Goal: Task Accomplishment & Management: Complete application form

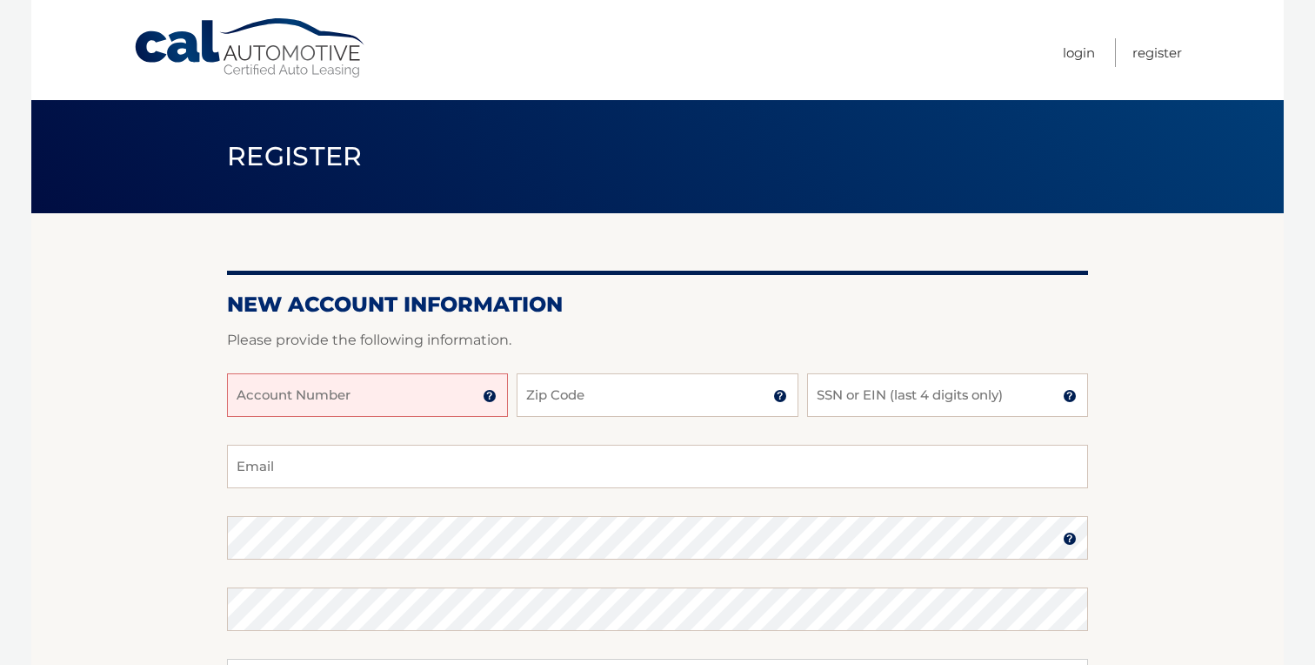
click at [454, 417] on input "Account Number" at bounding box center [367, 395] width 281 height 44
type input "44455695161"
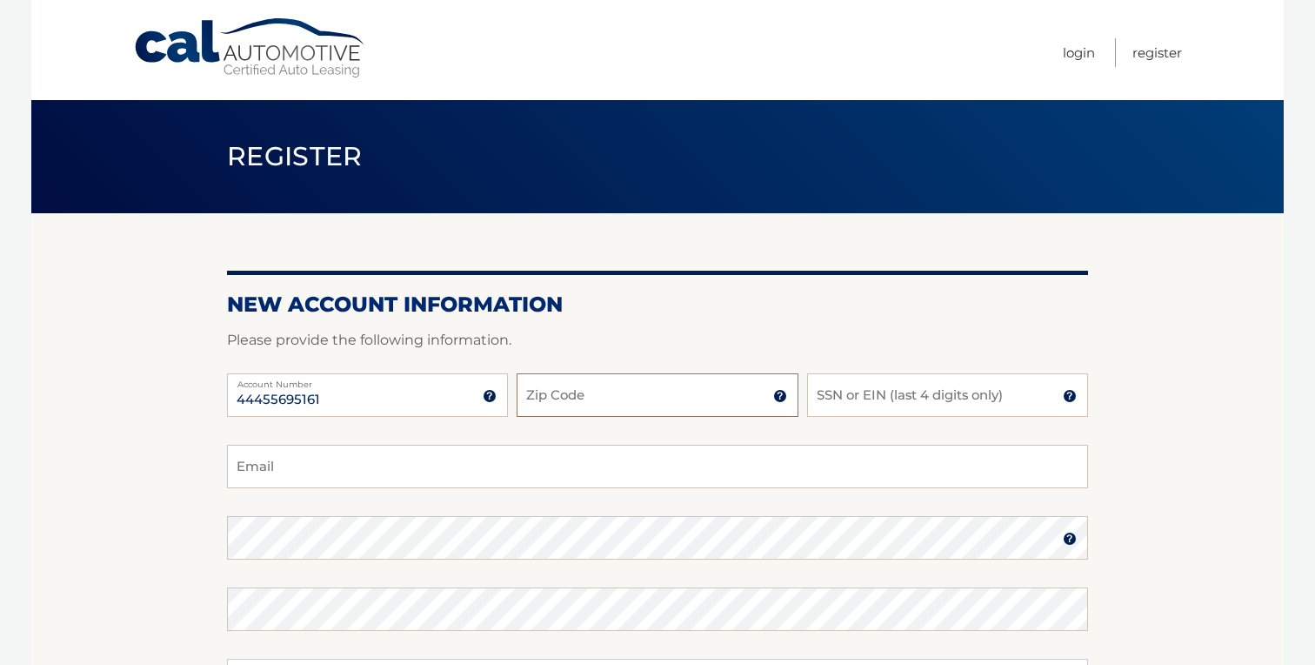
click at [626, 407] on input "Zip Code" at bounding box center [657, 395] width 281 height 44
type input "33484"
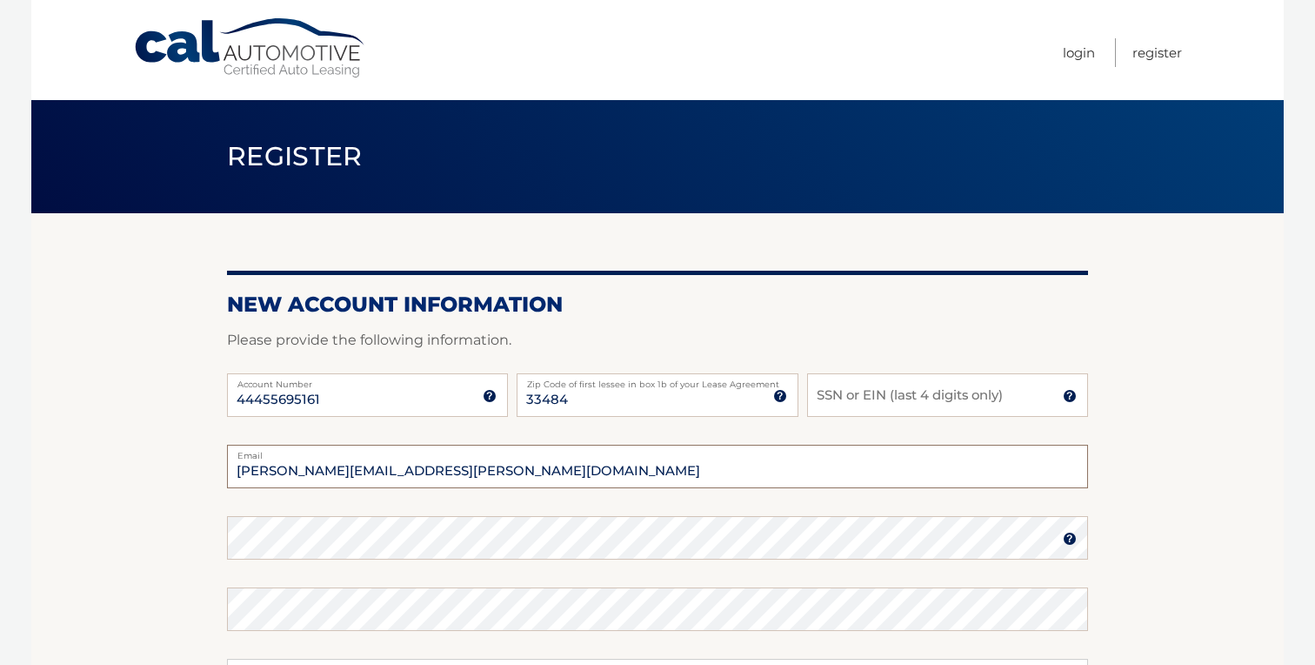
drag, startPoint x: 527, startPoint y: 486, endPoint x: 282, endPoint y: 453, distance: 247.6
click at [282, 453] on form "New Account Information Please provide the following information. 44455695161 A…" at bounding box center [657, 591] width 861 height 601
type input "reedboys@comcast.net"
click at [851, 417] on input "SSN or EIN (last 4 digits only)" at bounding box center [947, 395] width 281 height 44
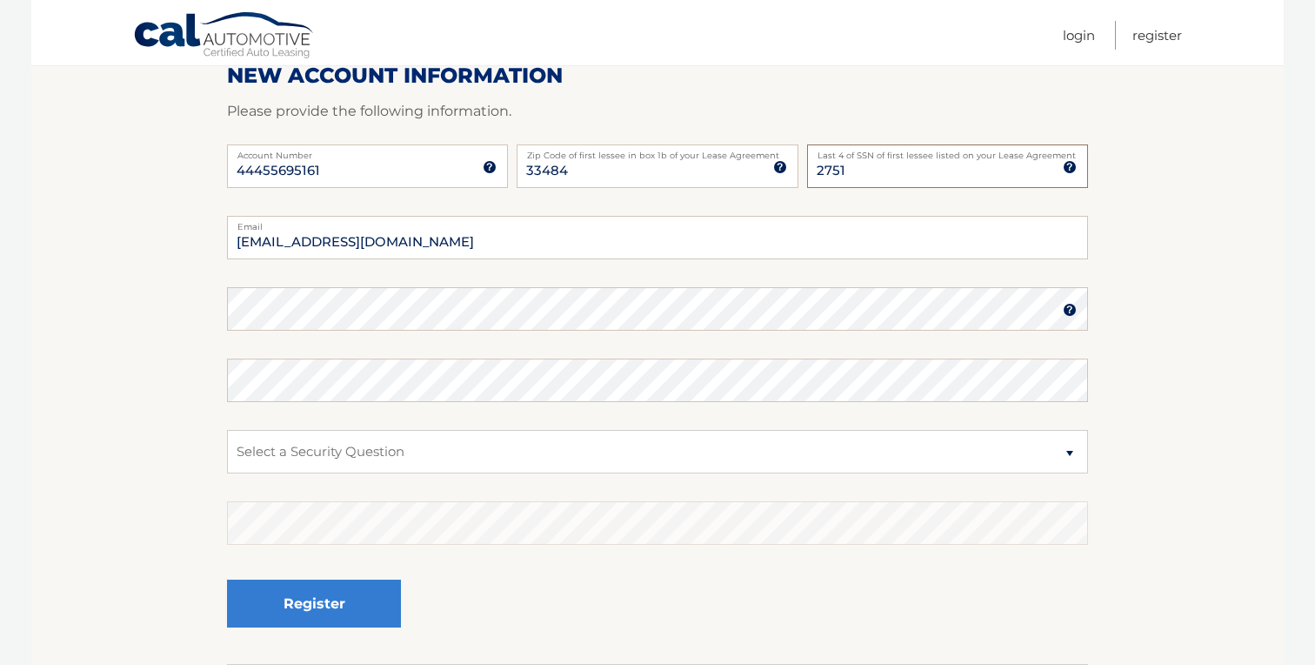
scroll to position [248, 0]
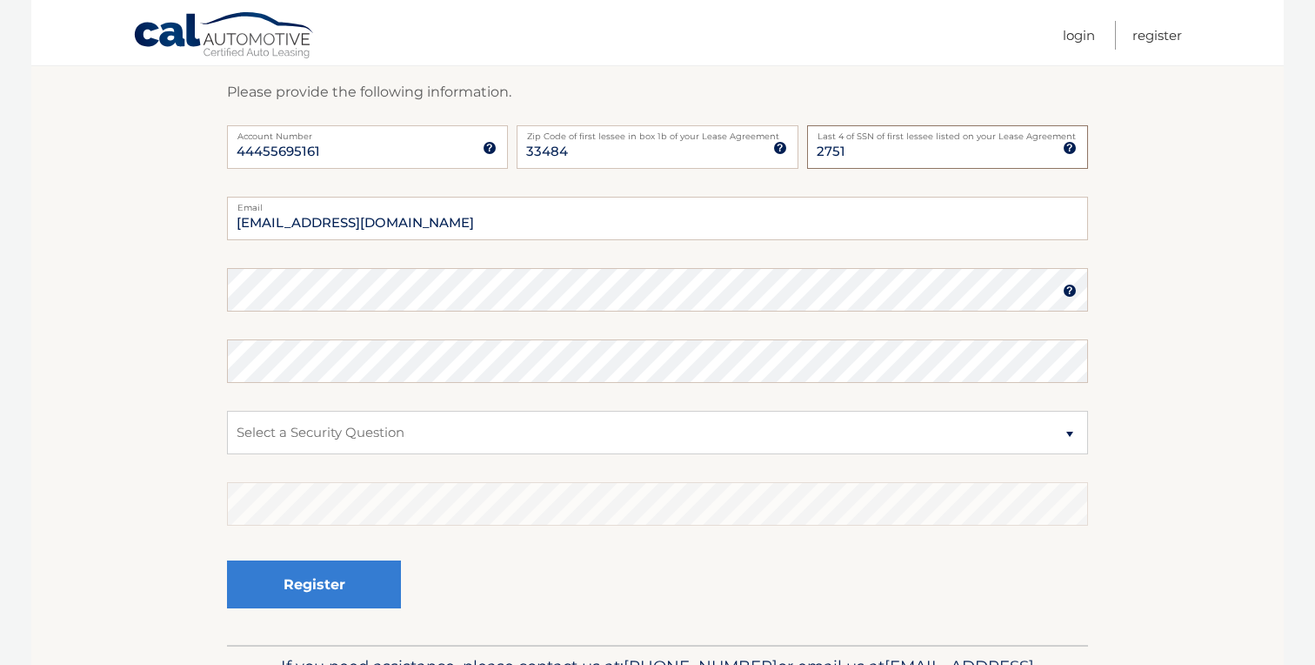
type input "2751"
click at [128, 309] on section "New Account Information Please provide the following information. 44455695161 A…" at bounding box center [657, 304] width 1253 height 679
click at [290, 441] on select "Select a Security Question What was the name of your elementary school? What is…" at bounding box center [657, 432] width 861 height 44
click at [358, 451] on select "Select a Security Question What was the name of your elementary school? What is…" at bounding box center [657, 432] width 861 height 44
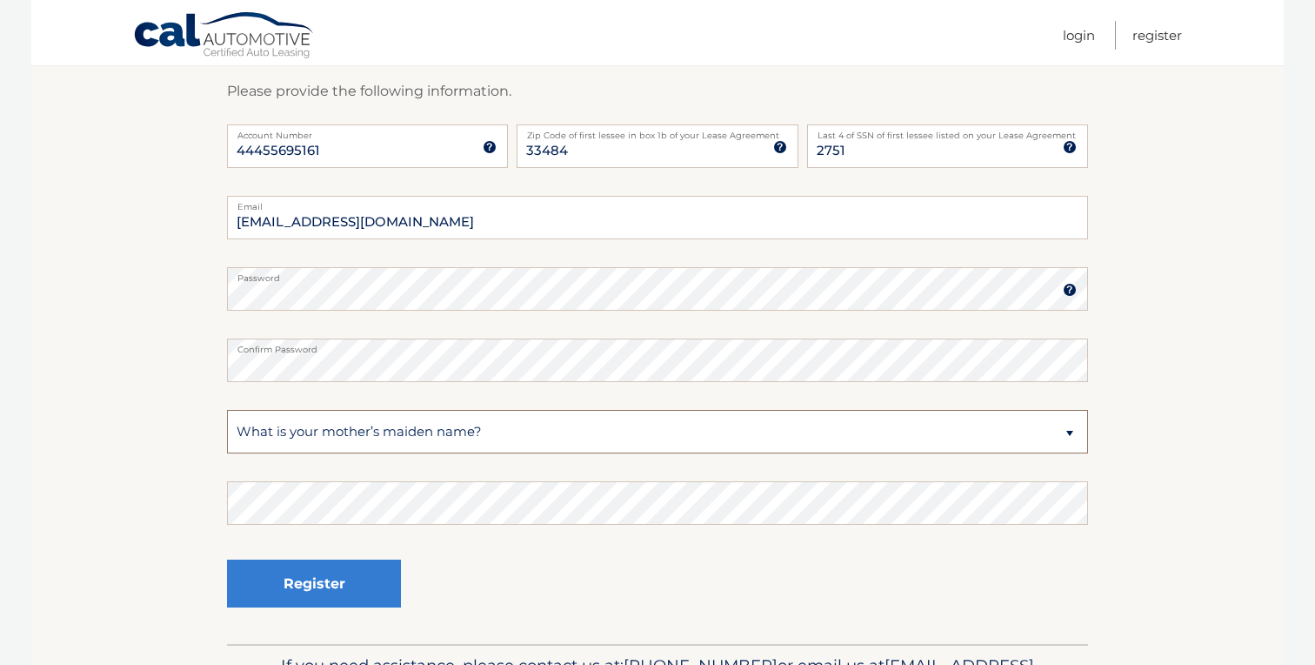
select select "4"
click at [325, 599] on button "Register" at bounding box center [314, 583] width 174 height 48
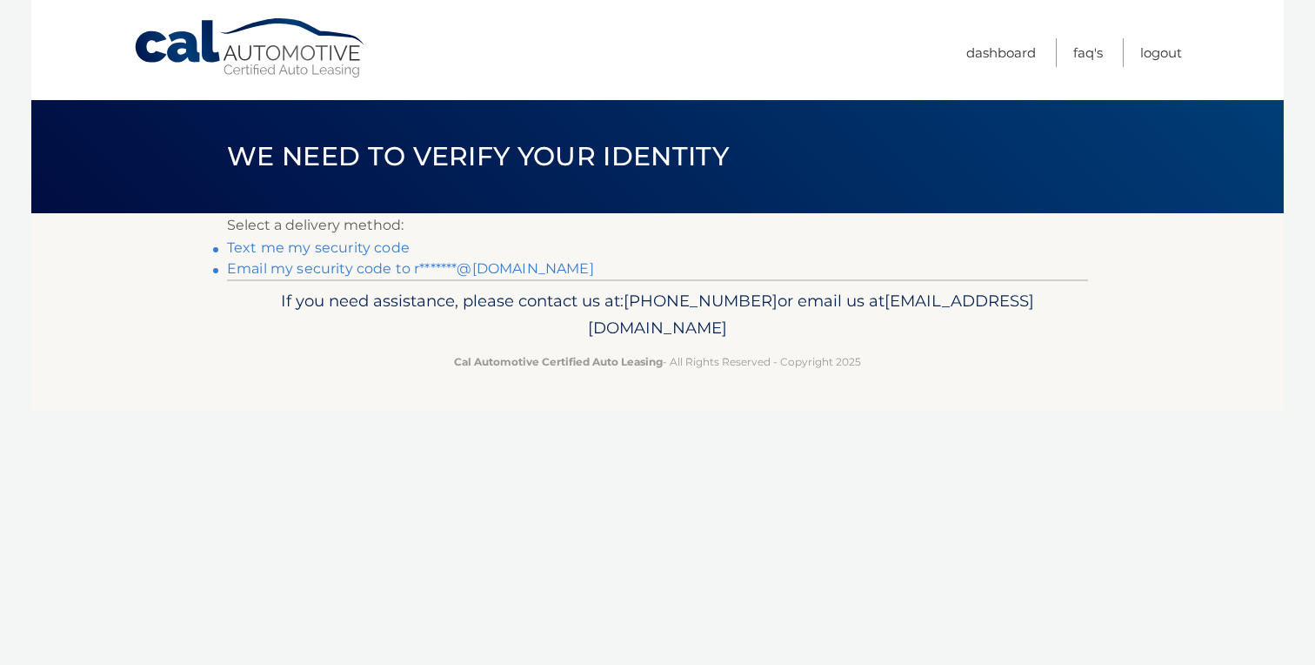
click at [398, 256] on link "Text me my security code" at bounding box center [318, 247] width 183 height 17
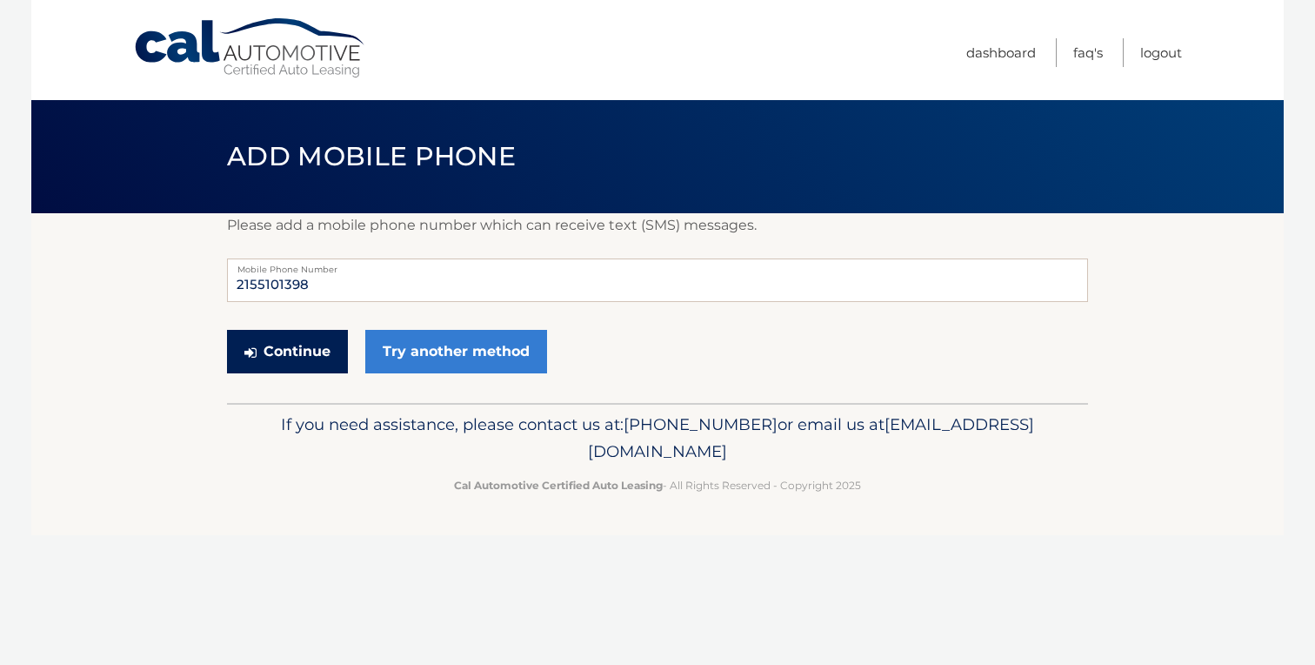
click at [345, 373] on button "Continue" at bounding box center [287, 352] width 121 height 44
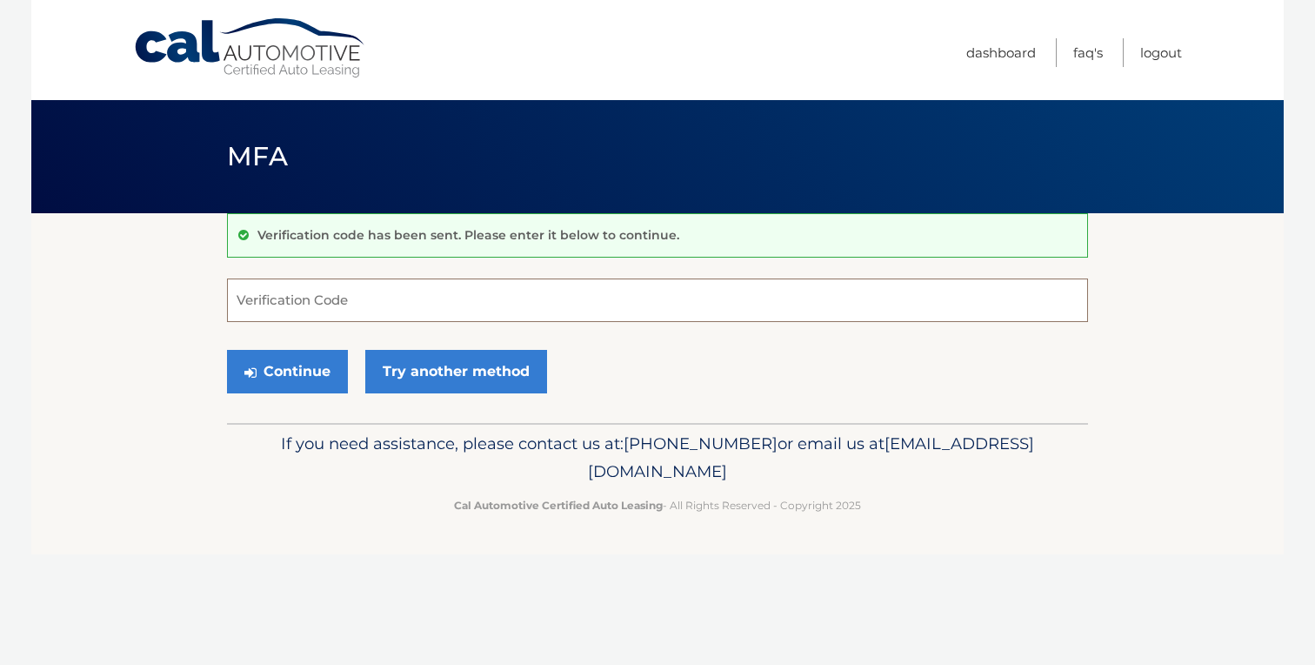
click at [389, 308] on input "Verification Code" at bounding box center [657, 300] width 861 height 44
type input "656377"
click at [325, 392] on button "Continue" at bounding box center [287, 372] width 121 height 44
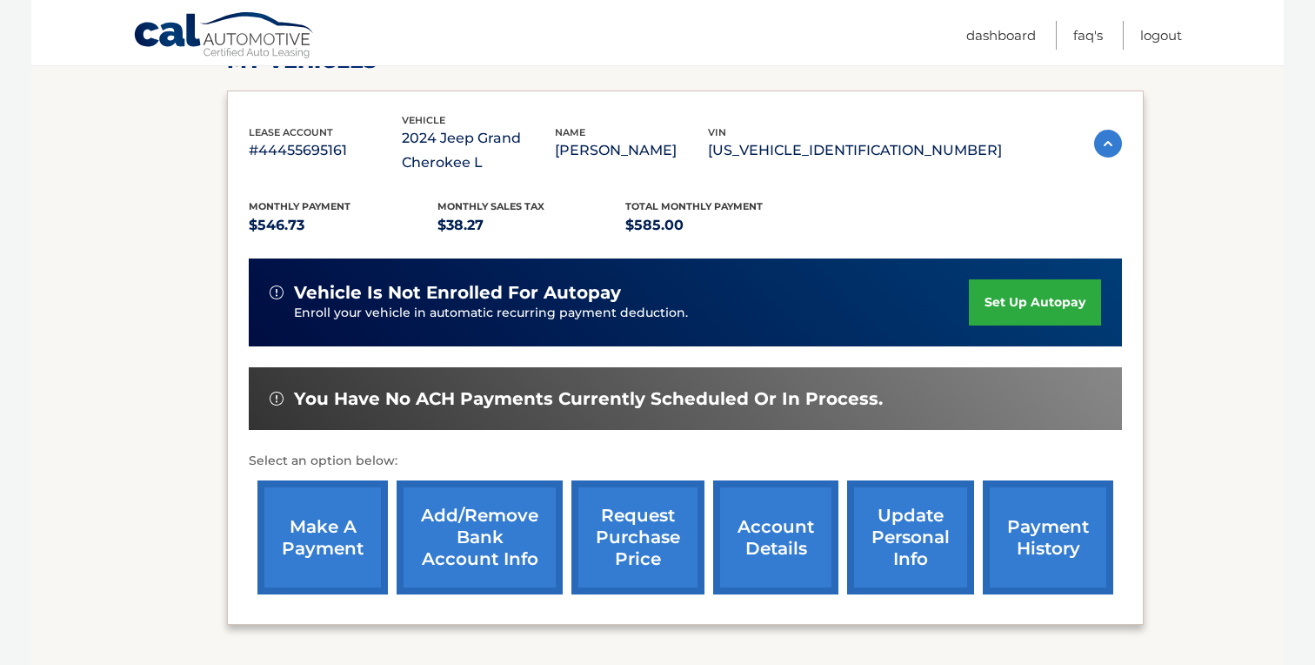
scroll to position [271, 0]
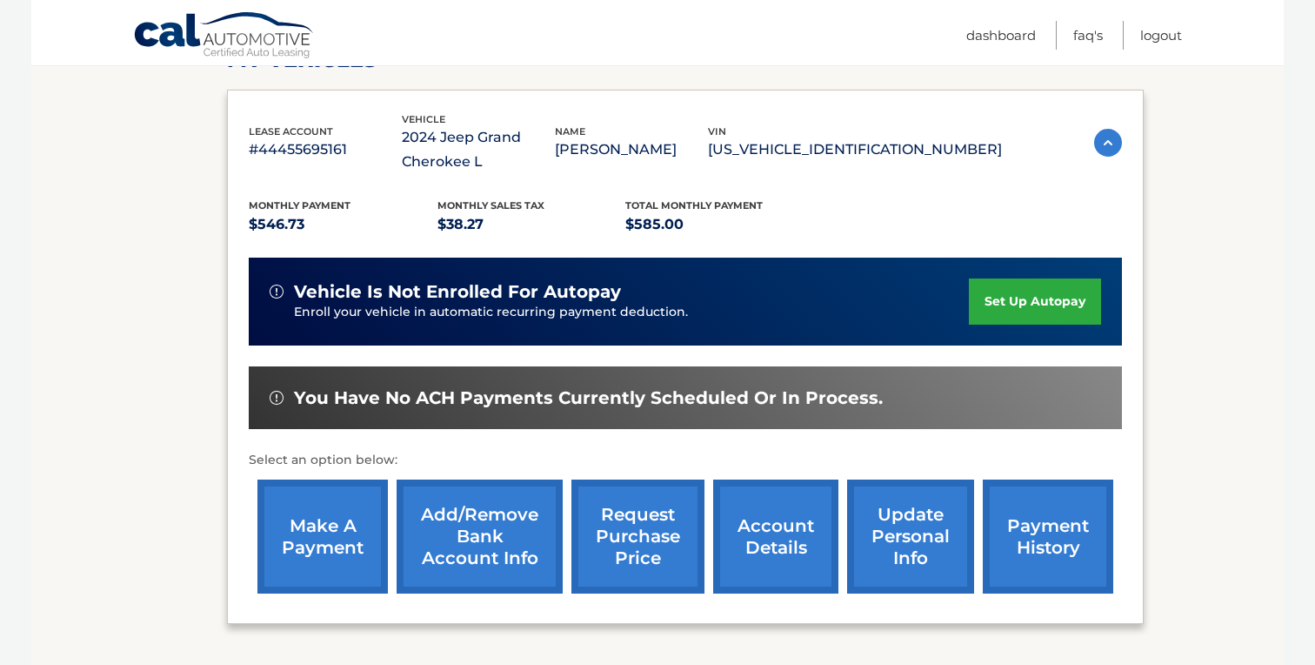
click at [1068, 539] on link "payment history" at bounding box center [1048, 536] width 131 height 114
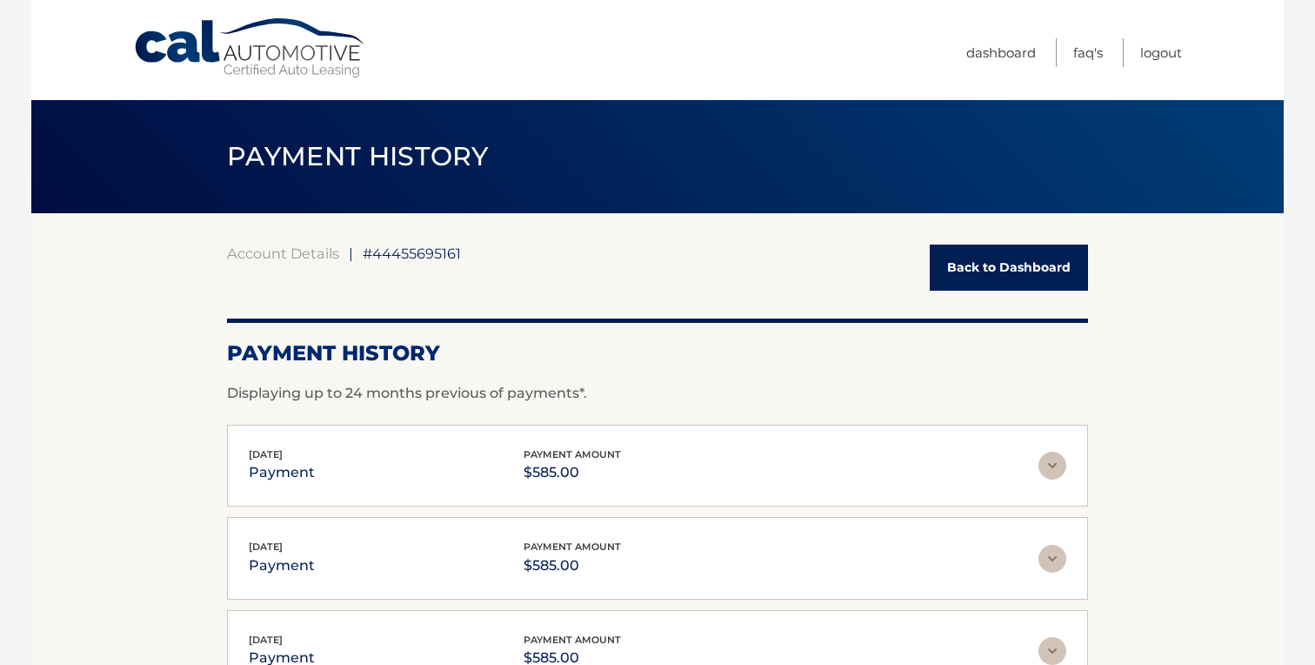
click at [1004, 281] on link "Back to Dashboard" at bounding box center [1009, 267] width 158 height 46
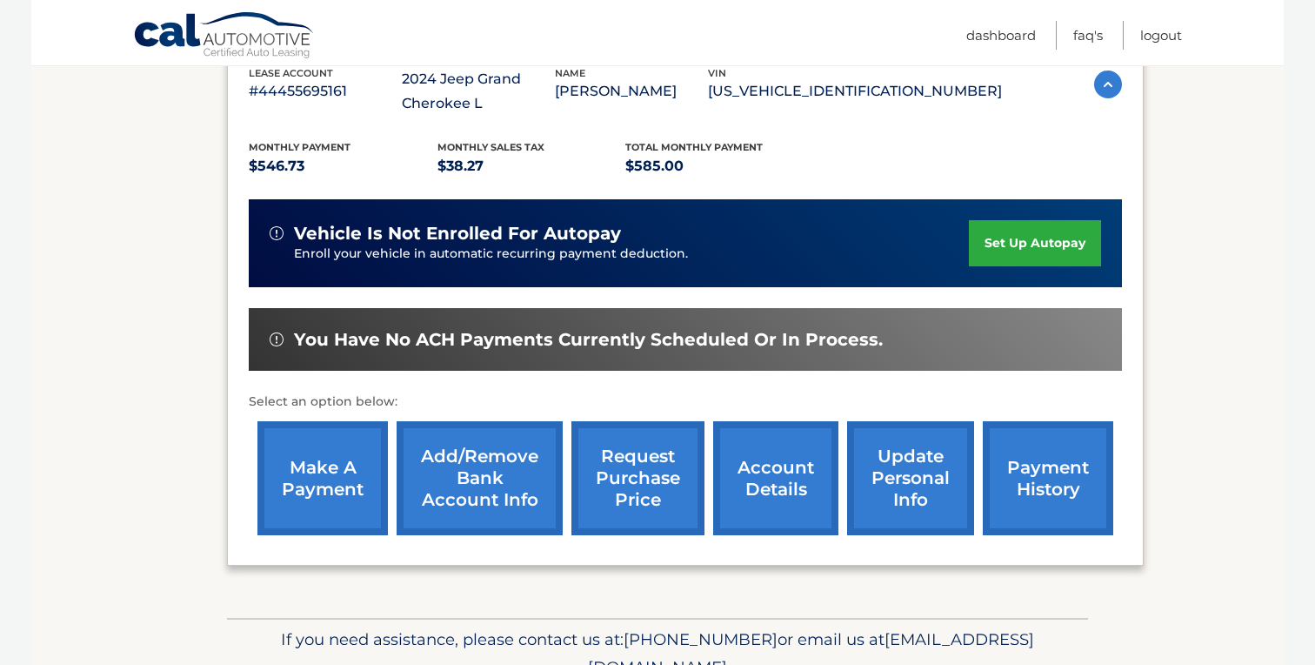
scroll to position [387, 0]
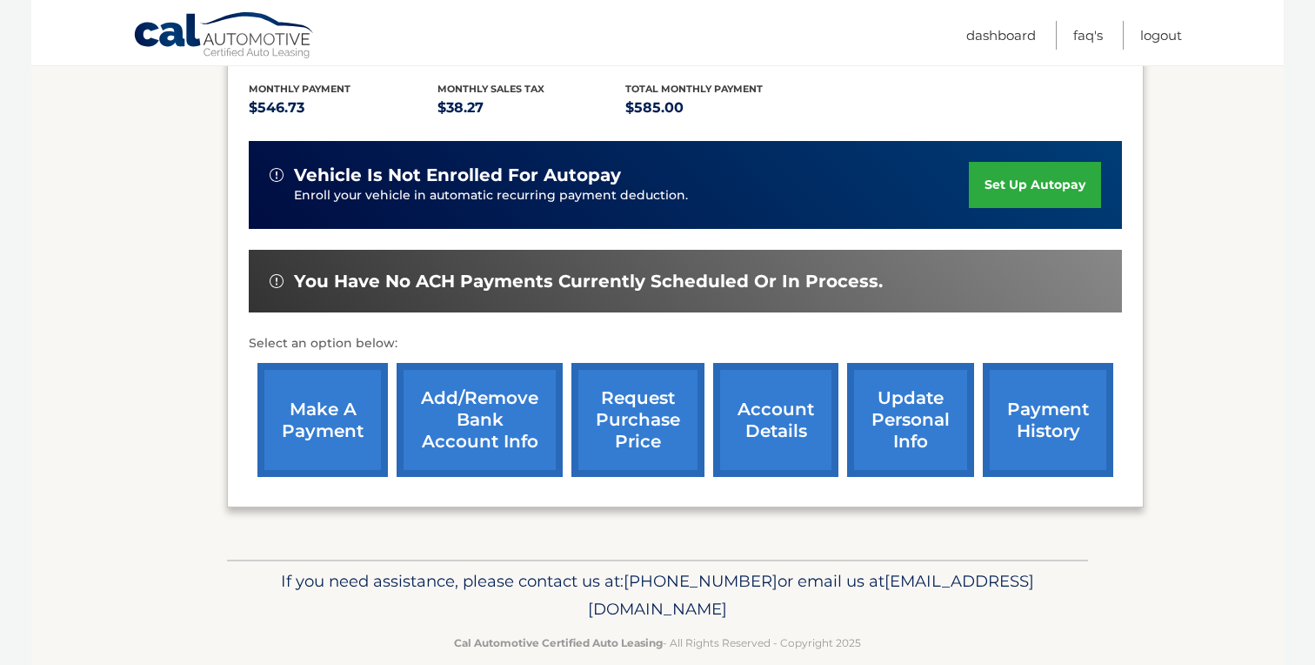
click at [658, 420] on link "request purchase price" at bounding box center [638, 420] width 133 height 114
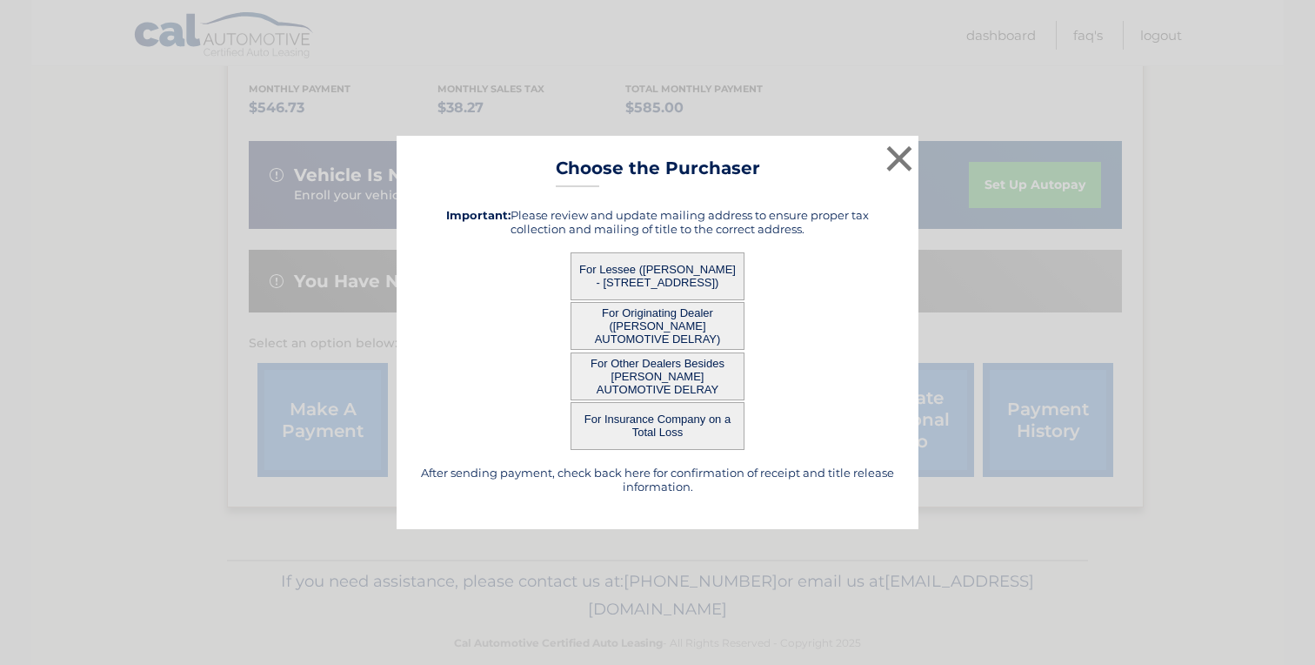
click at [712, 284] on button "For Lessee ([PERSON_NAME] - [STREET_ADDRESS])" at bounding box center [658, 276] width 174 height 48
click at [671, 278] on button "For Lessee ([PERSON_NAME] - [STREET_ADDRESS])" at bounding box center [658, 276] width 174 height 48
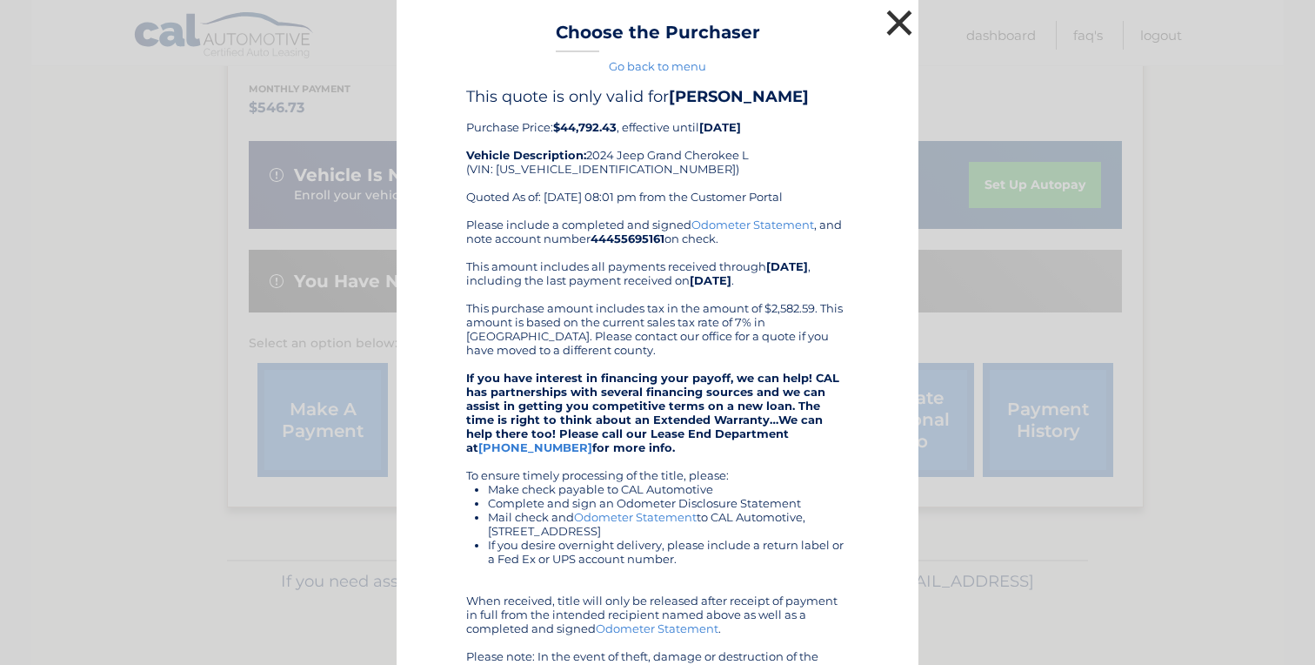
click at [906, 24] on button "×" at bounding box center [899, 22] width 35 height 35
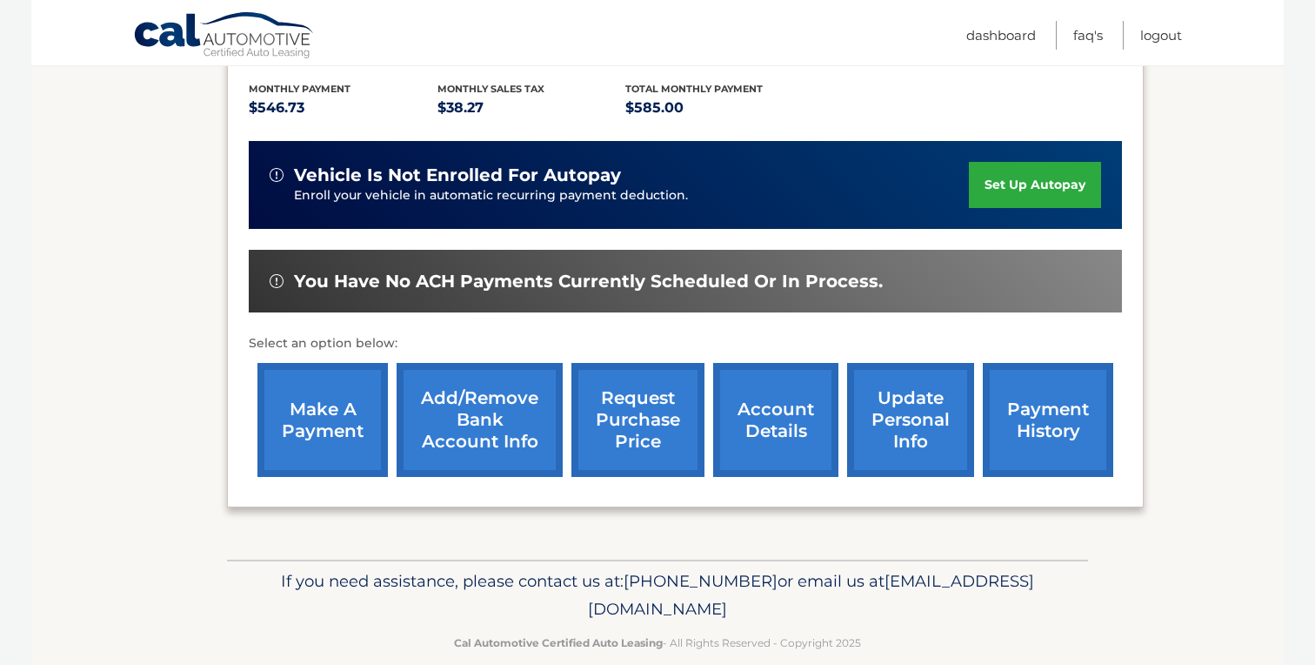
click at [646, 406] on link "request purchase price" at bounding box center [638, 420] width 133 height 114
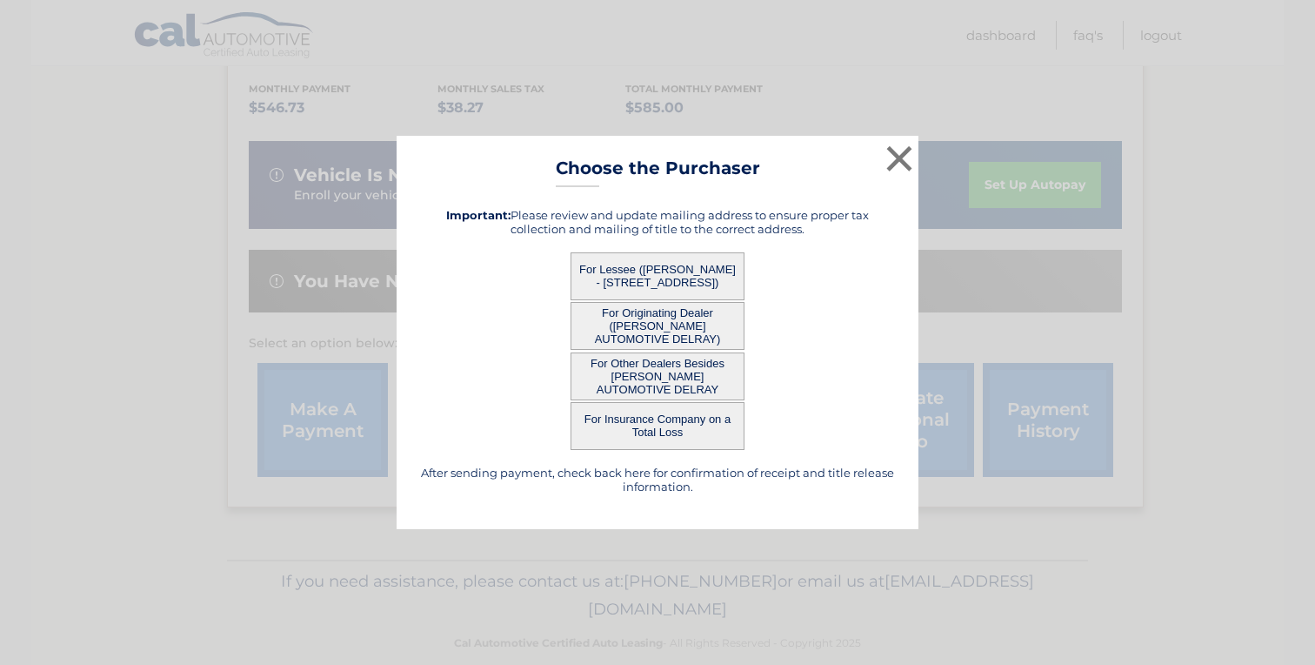
click at [653, 333] on button "For Originating Dealer ([PERSON_NAME] AUTOMOTIVE DELRAY)" at bounding box center [658, 326] width 174 height 48
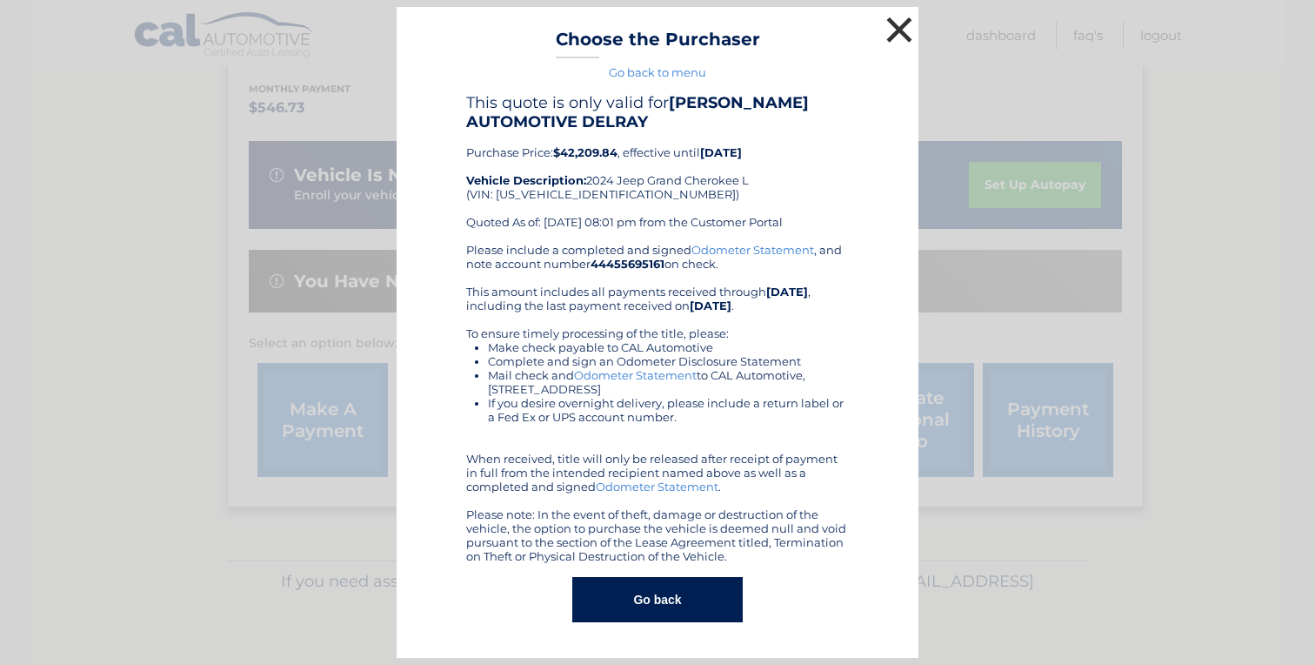
click at [897, 31] on button "×" at bounding box center [899, 29] width 35 height 35
